Goal: Task Accomplishment & Management: Complete application form

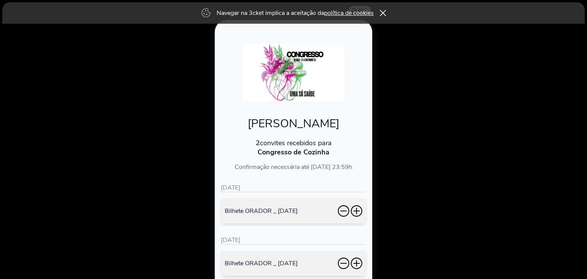
click at [353, 210] on icon at bounding box center [356, 210] width 11 height 11
click at [358, 260] on icon at bounding box center [356, 262] width 11 height 11
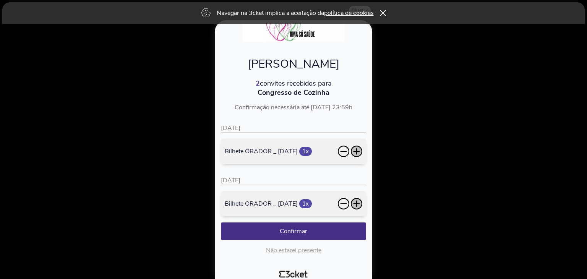
scroll to position [61, 0]
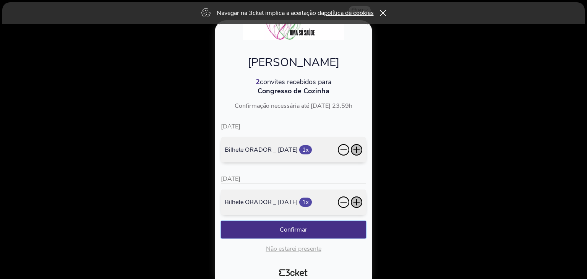
click at [330, 231] on button "Confirmar" at bounding box center [293, 230] width 145 height 18
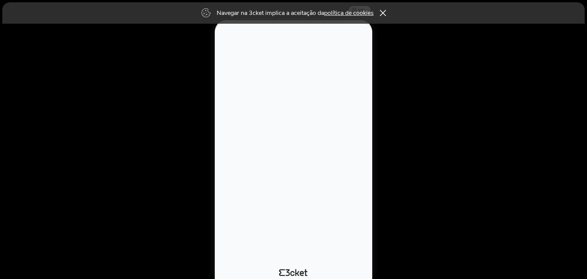
scroll to position [0, 0]
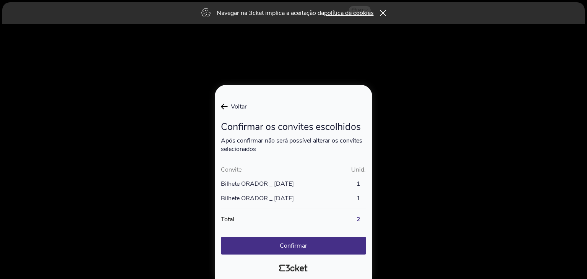
click at [223, 109] on icon at bounding box center [224, 107] width 6 height 6
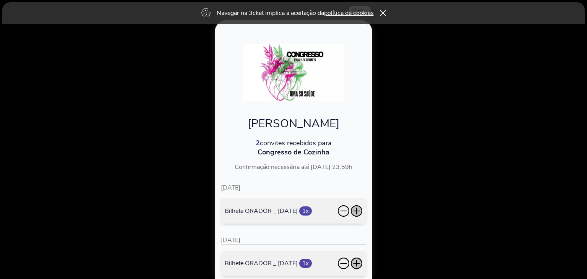
click at [358, 209] on icon at bounding box center [356, 210] width 11 height 11
click at [358, 264] on icon at bounding box center [356, 262] width 11 height 11
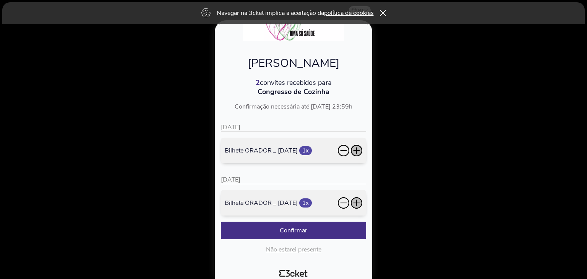
scroll to position [61, 0]
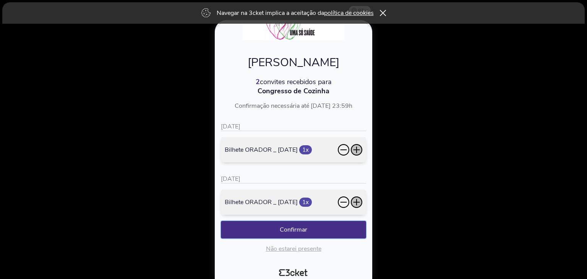
click at [316, 232] on button "Confirmar" at bounding box center [293, 230] width 145 height 18
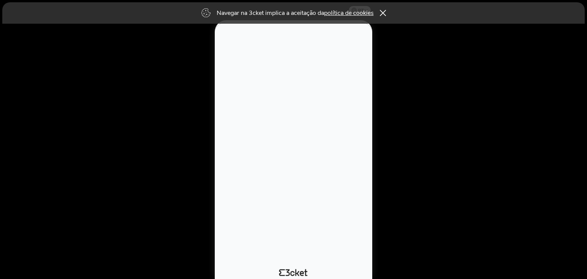
scroll to position [0, 0]
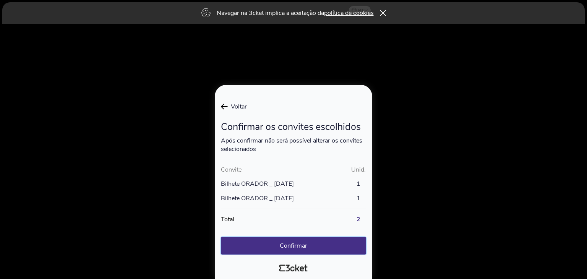
click at [326, 245] on button "Confirmar" at bounding box center [293, 246] width 145 height 18
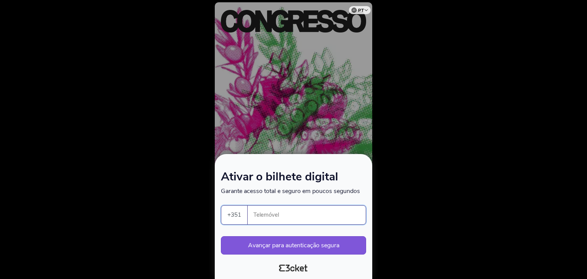
click at [274, 217] on input "Telemóvel" at bounding box center [310, 215] width 112 height 19
type input "964012221"
click at [277, 240] on button "Avançar para autenticação segura" at bounding box center [293, 245] width 145 height 18
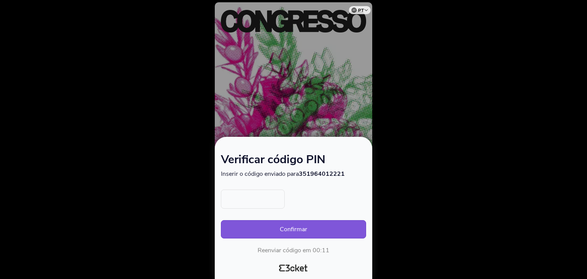
click at [249, 201] on input "text" at bounding box center [253, 198] width 64 height 19
type input "1174"
click at [288, 228] on button "Confirmar" at bounding box center [293, 229] width 145 height 18
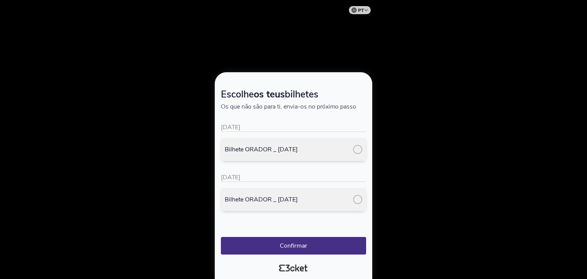
drag, startPoint x: 586, startPoint y: 104, endPoint x: 572, endPoint y: 228, distance: 125.7
click at [572, 228] on div at bounding box center [293, 139] width 587 height 279
click at [356, 155] on div "Bilhete ORADOR _ [DATE]" at bounding box center [293, 149] width 145 height 23
click at [357, 204] on div at bounding box center [357, 199] width 9 height 9
click at [337, 251] on button "Confirmar" at bounding box center [293, 246] width 145 height 18
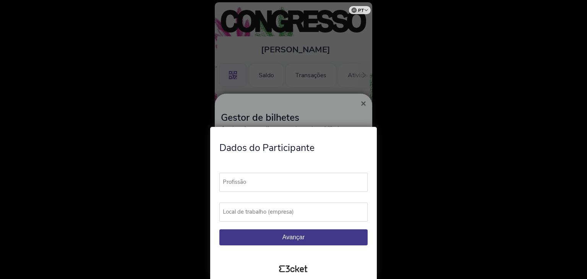
click at [289, 182] on label "Profissão" at bounding box center [296, 182] width 155 height 19
click at [289, 182] on input "Profissão" at bounding box center [293, 182] width 148 height 19
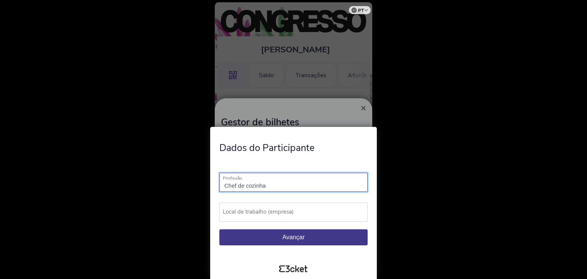
type input "Chef de cozinha"
click at [300, 217] on label "Local de trabalho (empresa)" at bounding box center [296, 211] width 155 height 19
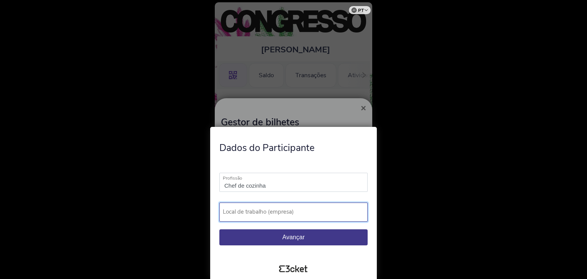
click at [300, 217] on input "Local de trabalho (empresa)" at bounding box center [293, 211] width 148 height 19
type input "Altis Porto Hotel"
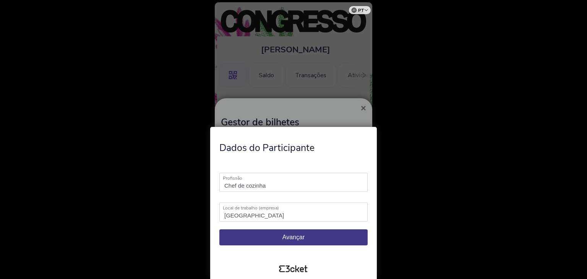
click at [306, 238] on button "Avançar" at bounding box center [293, 237] width 148 height 16
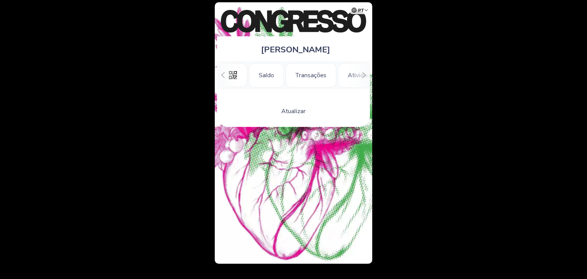
scroll to position [0, 68]
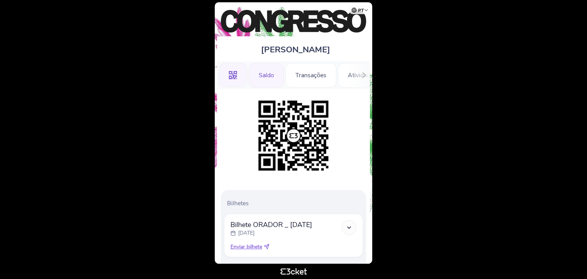
click at [268, 78] on div "Saldo" at bounding box center [266, 75] width 35 height 24
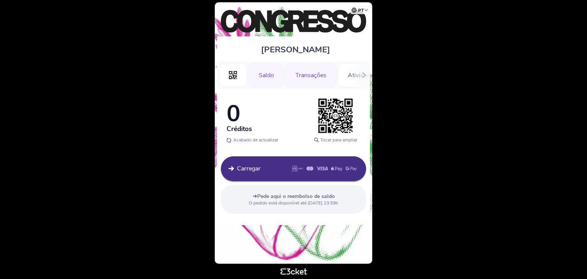
click at [315, 72] on div "Transações" at bounding box center [310, 75] width 51 height 24
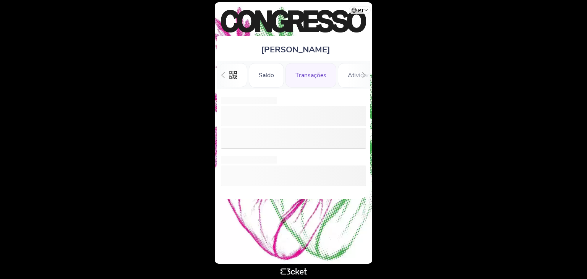
scroll to position [0, 17]
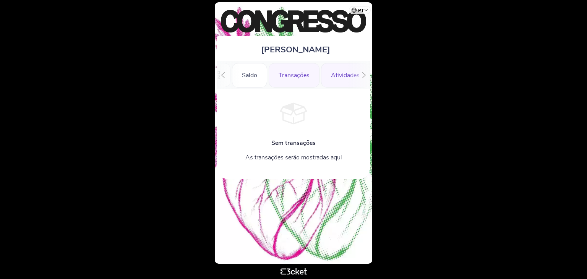
click at [343, 74] on div "Atividades" at bounding box center [345, 75] width 49 height 24
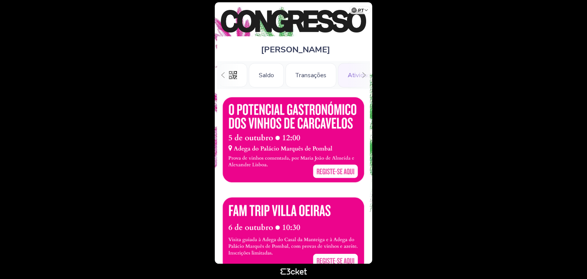
scroll to position [0, 68]
drag, startPoint x: 582, startPoint y: 85, endPoint x: 582, endPoint y: 100, distance: 15.3
click at [582, 100] on body "pt Português (Portugal) English Español Catalan Français Rafaela Almeida Ferrei…" at bounding box center [293, 139] width 581 height 273
